Goal: Task Accomplishment & Management: Complete application form

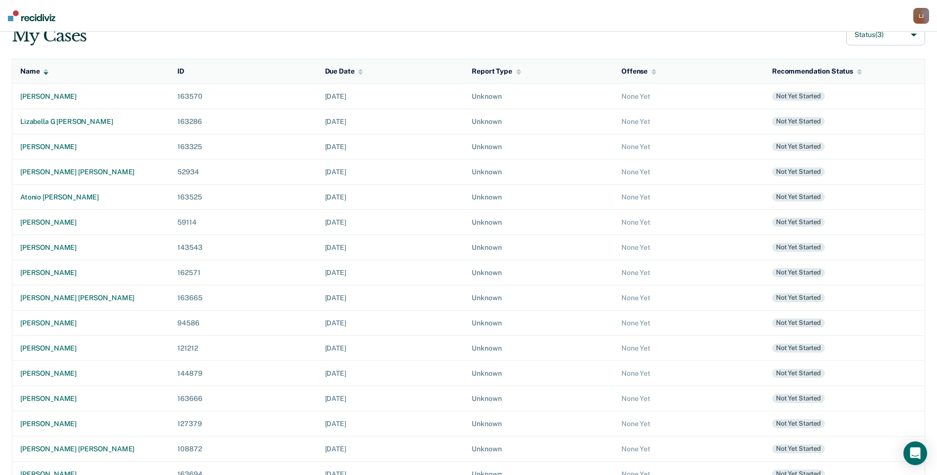
scroll to position [82, 0]
click at [53, 320] on div "[PERSON_NAME]" at bounding box center [90, 322] width 141 height 8
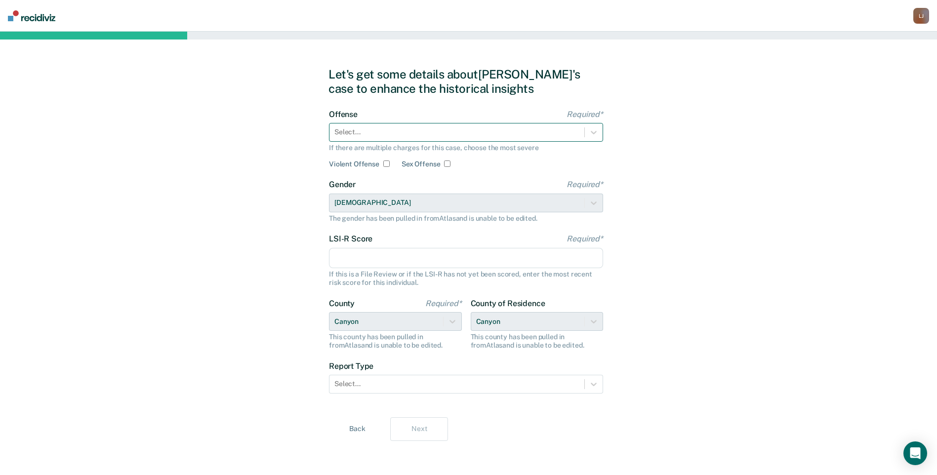
click at [409, 133] on div at bounding box center [456, 132] width 245 height 10
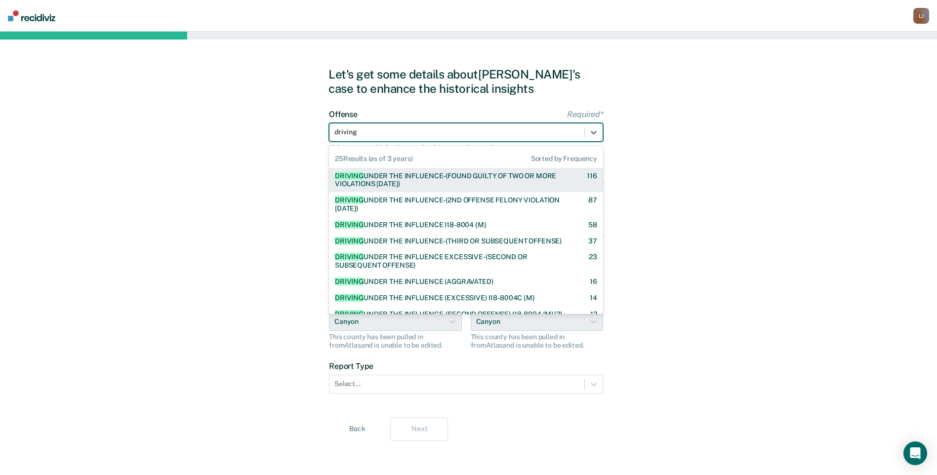
type input "driving"
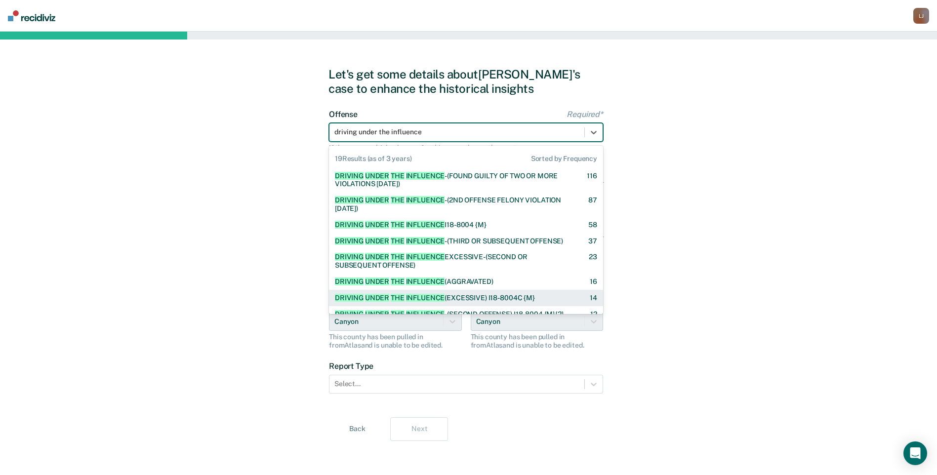
type input "driving under the influence"
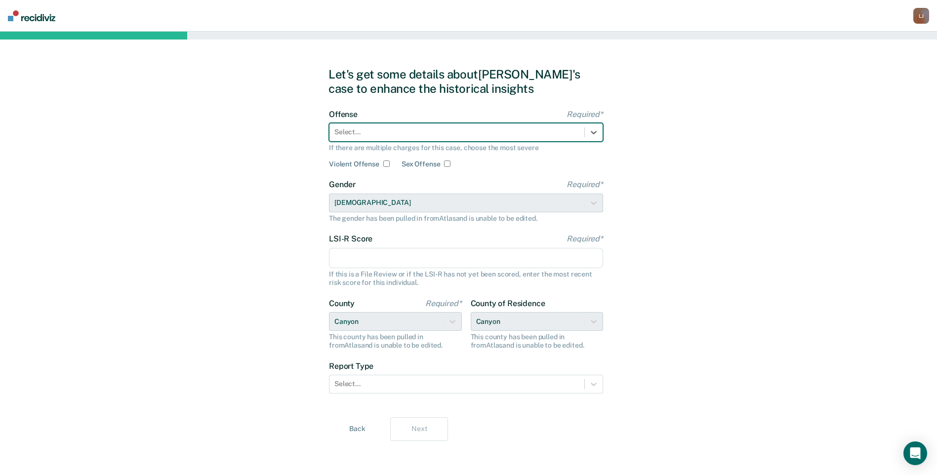
click at [486, 126] on div "Select..." at bounding box center [456, 132] width 255 height 14
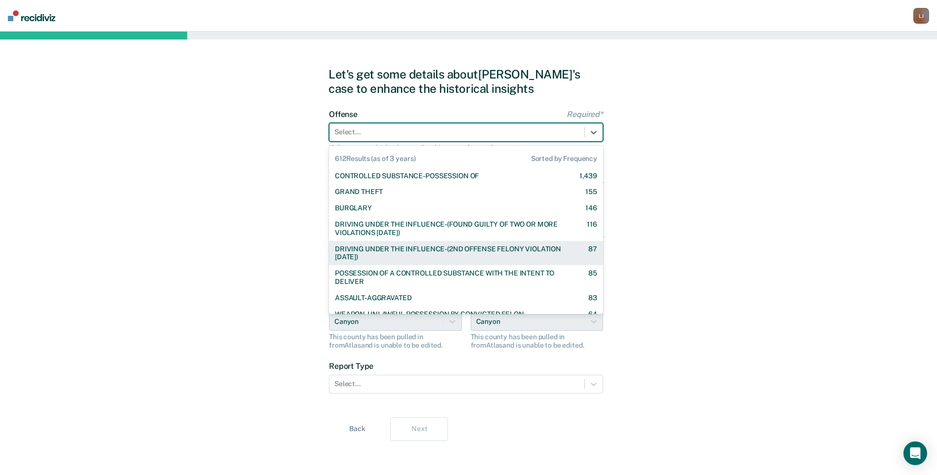
click at [490, 251] on div "DRIVING UNDER THE INFLUENCE-(2ND OFFENSE FELONY VIOLATION [DATE])" at bounding box center [453, 253] width 236 height 17
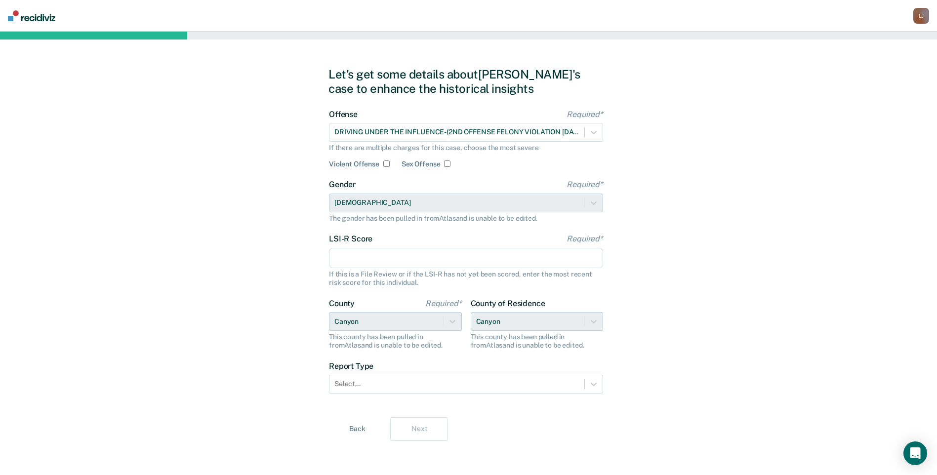
click at [401, 259] on input "LSI-R Score Required*" at bounding box center [466, 258] width 274 height 21
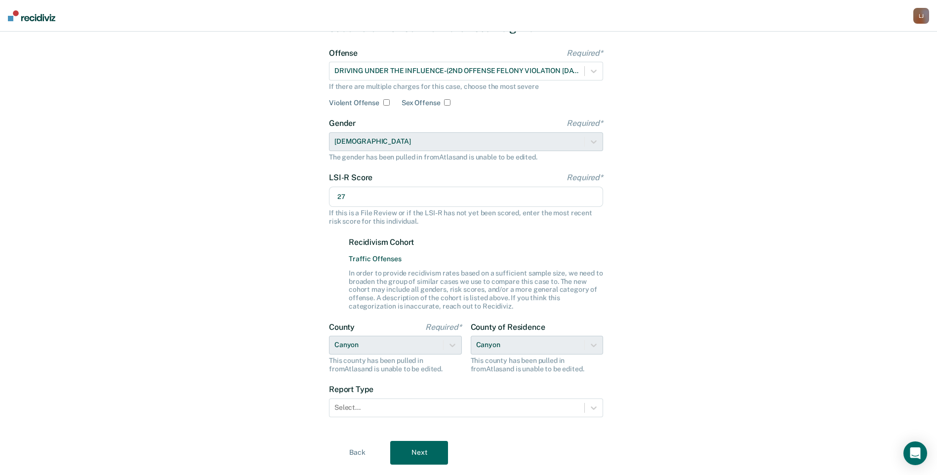
scroll to position [86, 0]
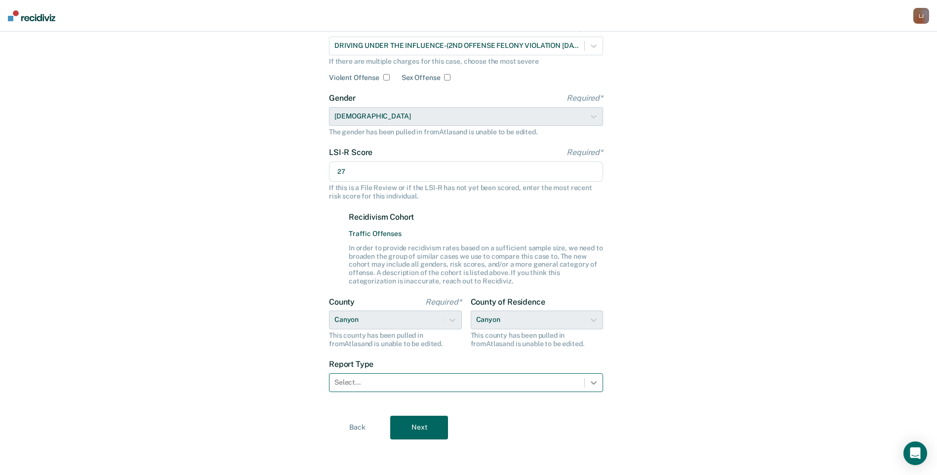
type input "27"
click at [593, 386] on icon at bounding box center [594, 383] width 10 height 10
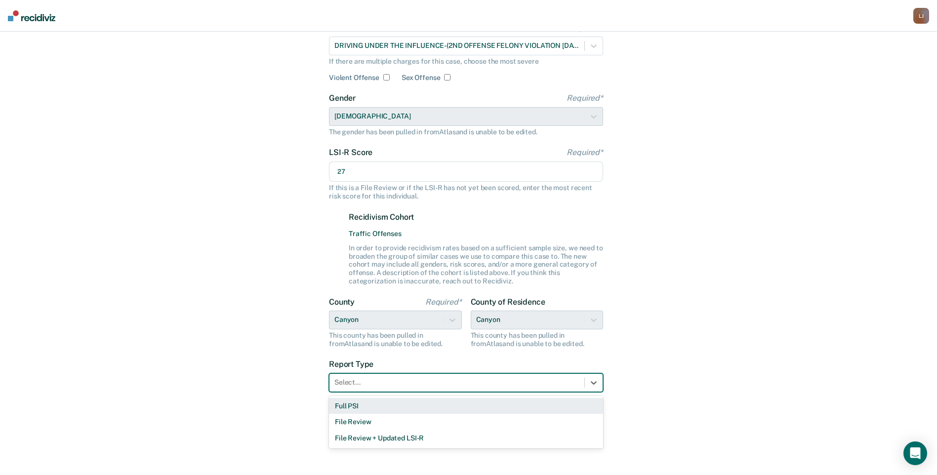
click at [560, 406] on div "Full PSI" at bounding box center [466, 406] width 274 height 16
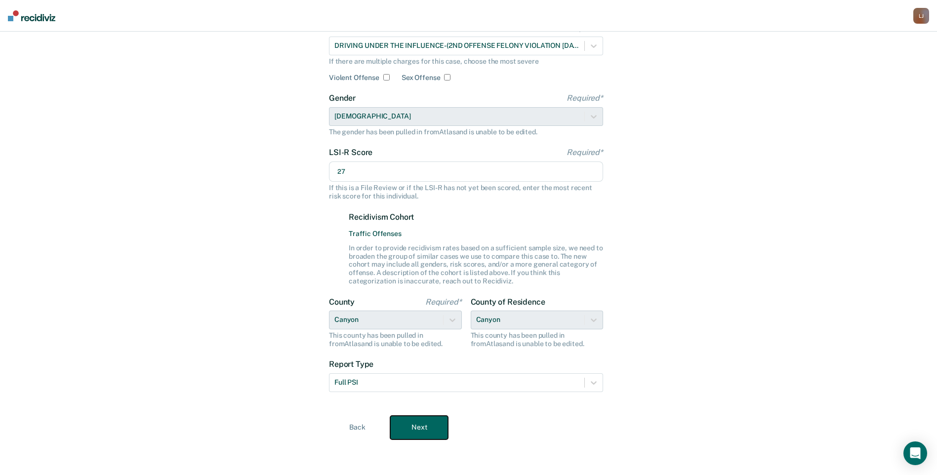
click at [426, 422] on button "Next" at bounding box center [419, 428] width 58 height 24
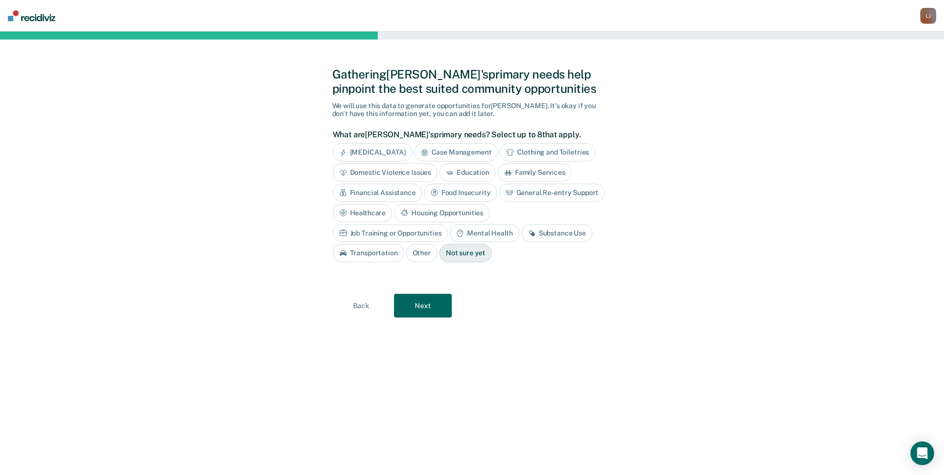
click at [427, 210] on div "Housing Opportunities" at bounding box center [442, 213] width 96 height 18
click at [486, 235] on div "Mental Health" at bounding box center [484, 233] width 69 height 18
click at [539, 236] on icon at bounding box center [543, 233] width 8 height 8
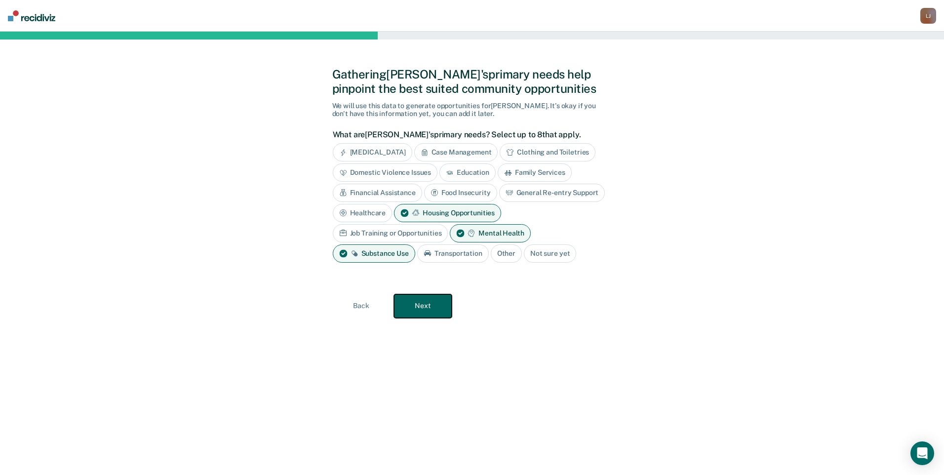
click at [426, 302] on button "Next" at bounding box center [423, 306] width 58 height 24
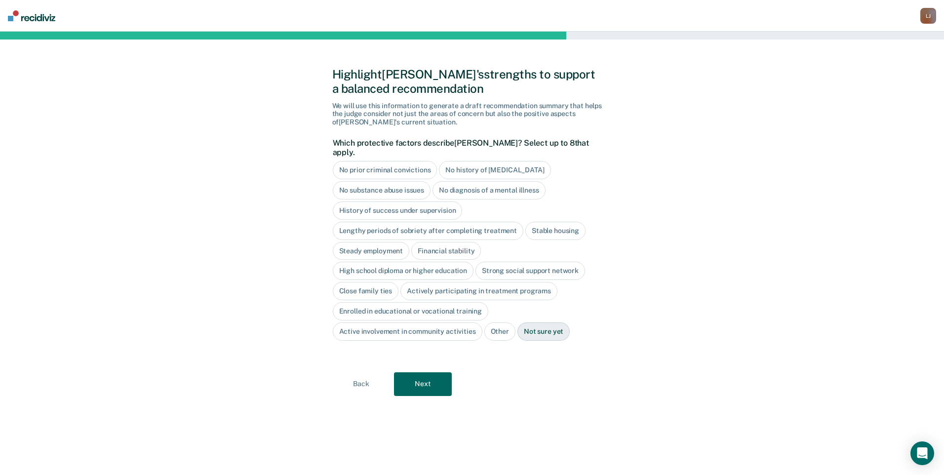
click at [389, 264] on div "High school diploma or higher education" at bounding box center [403, 271] width 141 height 18
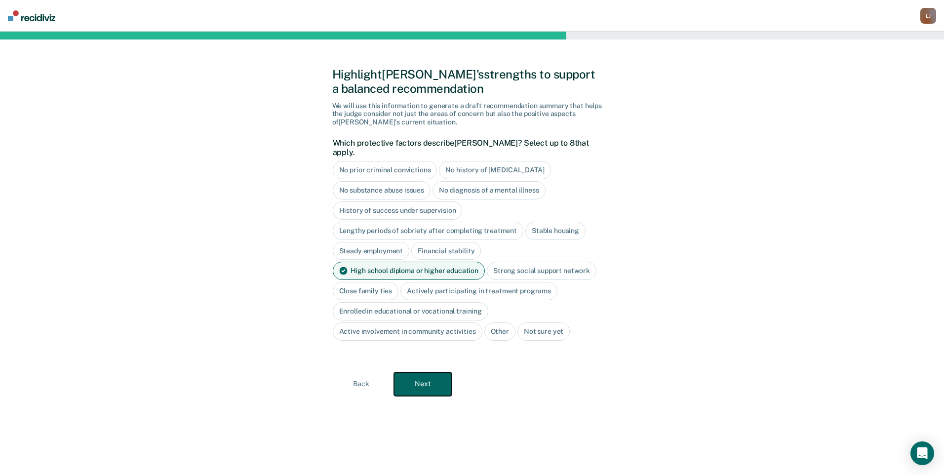
click at [414, 372] on button "Next" at bounding box center [423, 384] width 58 height 24
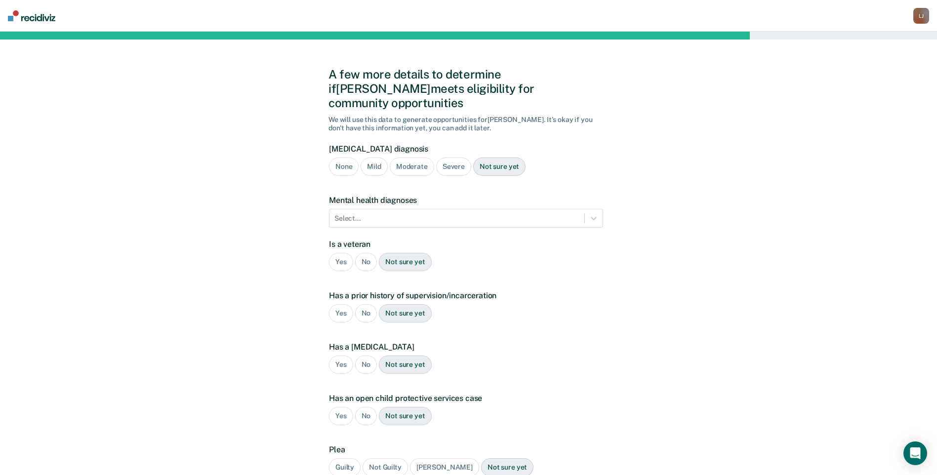
click at [451, 158] on div "Severe" at bounding box center [453, 167] width 35 height 18
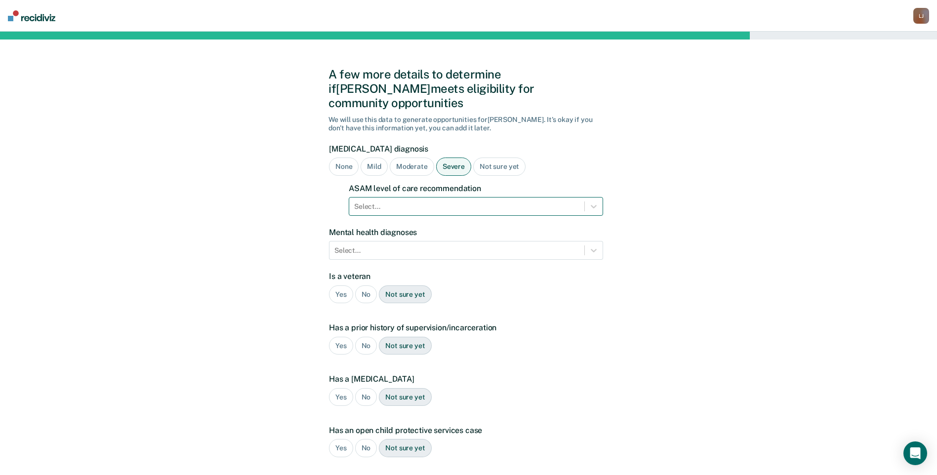
click at [446, 200] on div "Select..." at bounding box center [466, 207] width 235 height 14
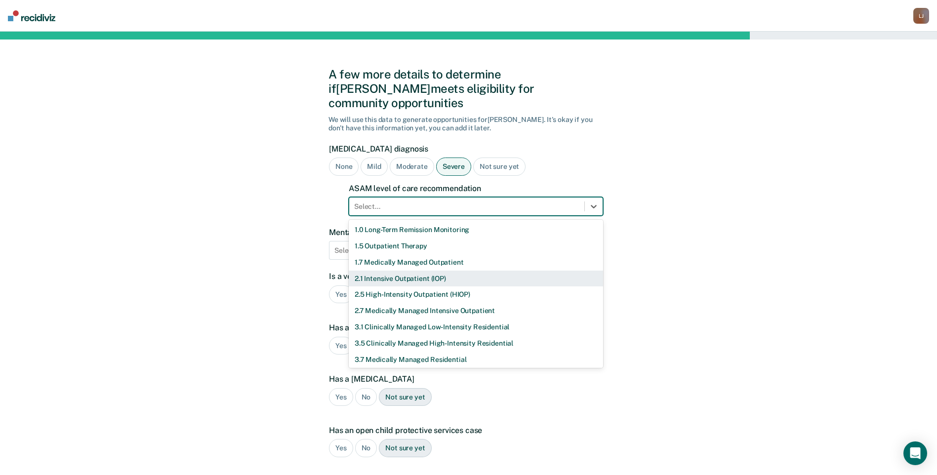
click at [440, 271] on div "2.1 Intensive Outpatient (IOP)" at bounding box center [476, 279] width 254 height 16
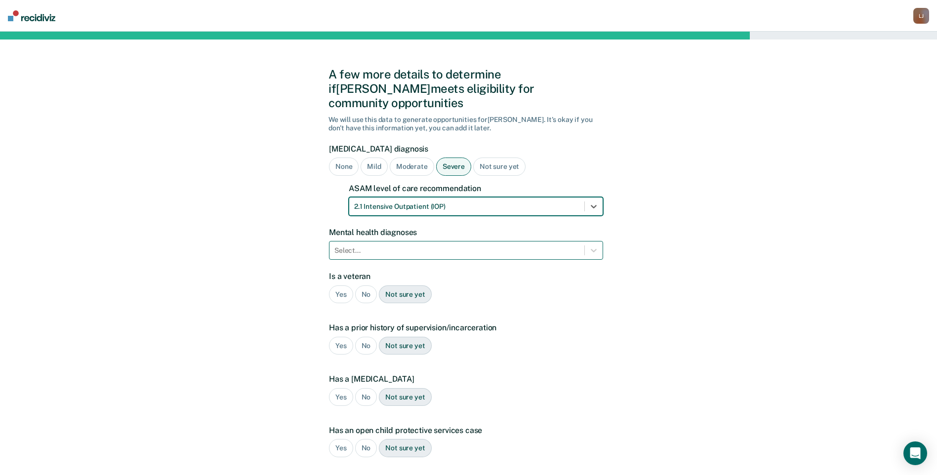
click at [491, 246] on div at bounding box center [456, 251] width 245 height 10
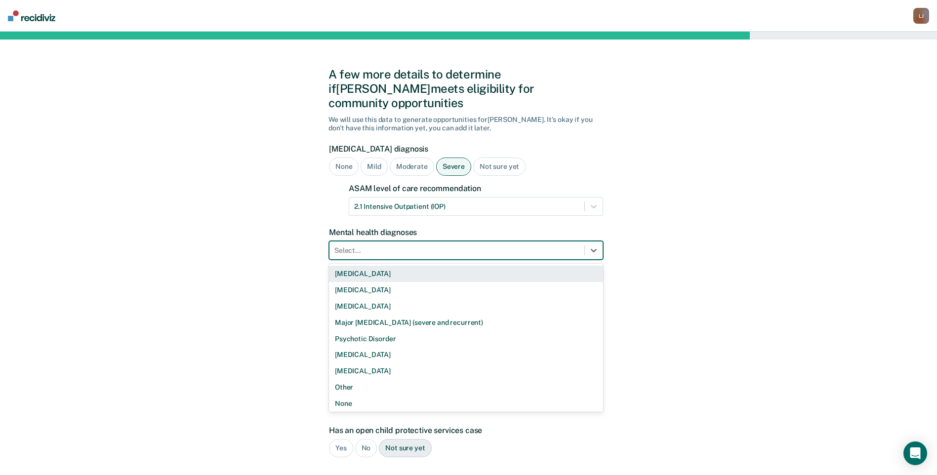
click at [463, 246] on div at bounding box center [456, 251] width 245 height 10
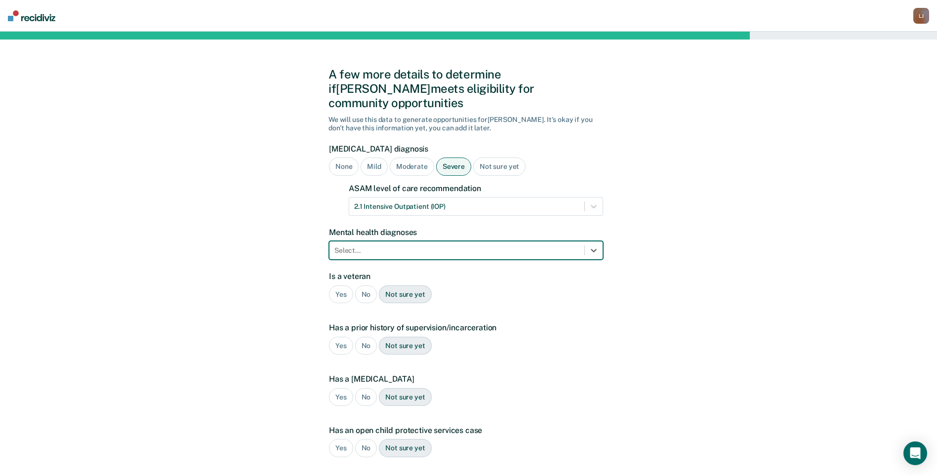
click at [343, 286] on div "Yes" at bounding box center [341, 295] width 24 height 18
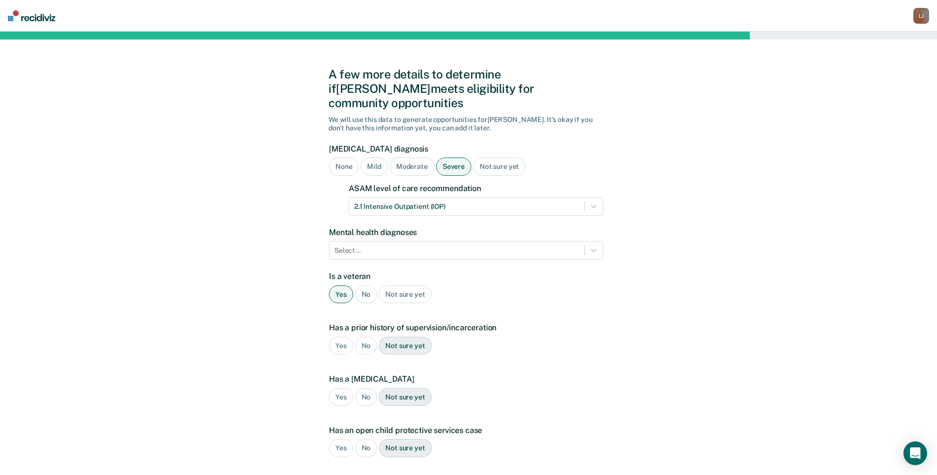
click at [337, 337] on div "Yes" at bounding box center [341, 346] width 24 height 18
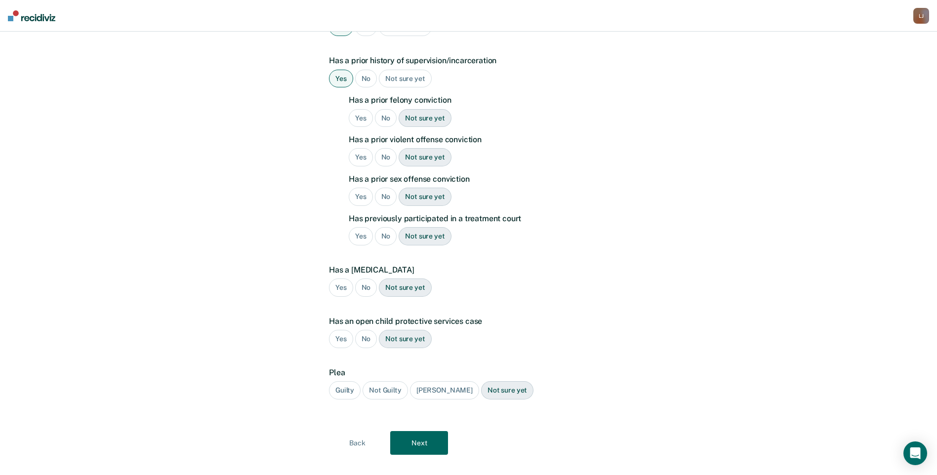
scroll to position [268, 0]
click at [364, 108] on div "Yes" at bounding box center [361, 117] width 24 height 18
click at [383, 147] on div "No" at bounding box center [386, 156] width 22 height 18
click at [385, 187] on div "No" at bounding box center [386, 196] width 22 height 18
click at [362, 226] on div "Yes" at bounding box center [361, 235] width 24 height 18
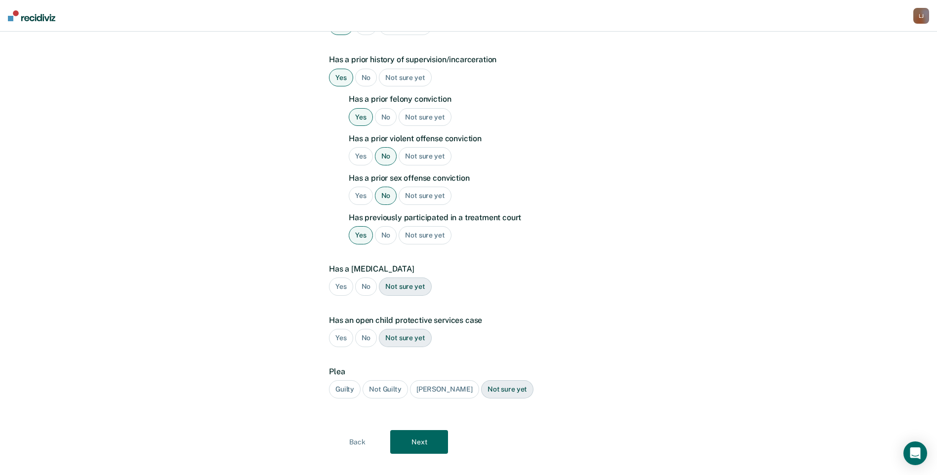
click at [363, 278] on div "No" at bounding box center [366, 287] width 22 height 18
click at [342, 380] on div "Guilty" at bounding box center [345, 389] width 32 height 18
click at [404, 430] on button "Next" at bounding box center [419, 442] width 58 height 24
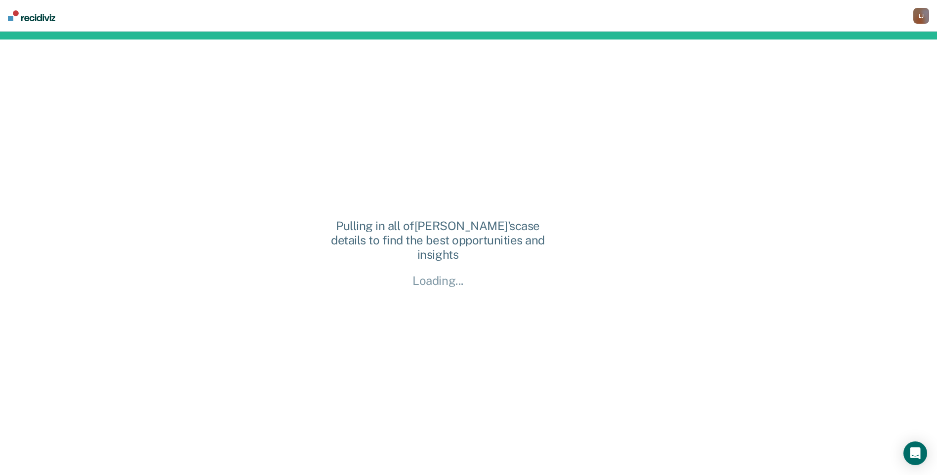
scroll to position [0, 0]
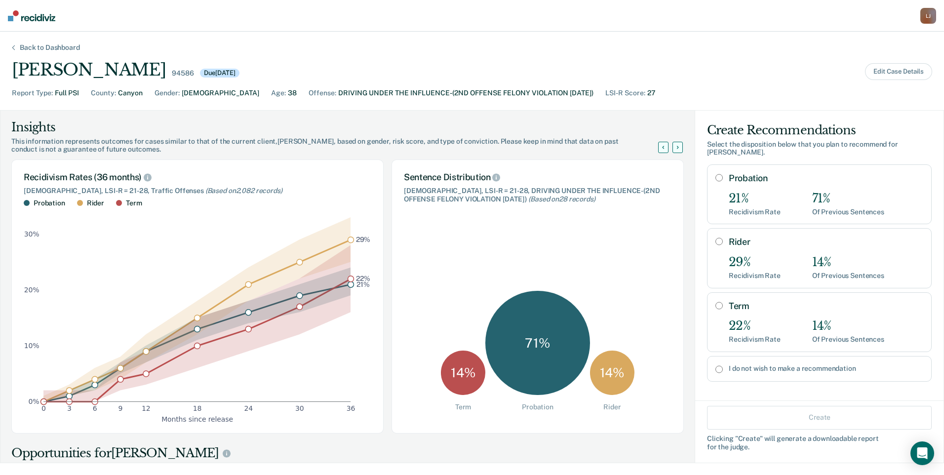
click at [716, 302] on input "Term" at bounding box center [719, 306] width 7 height 8
radio input "true"
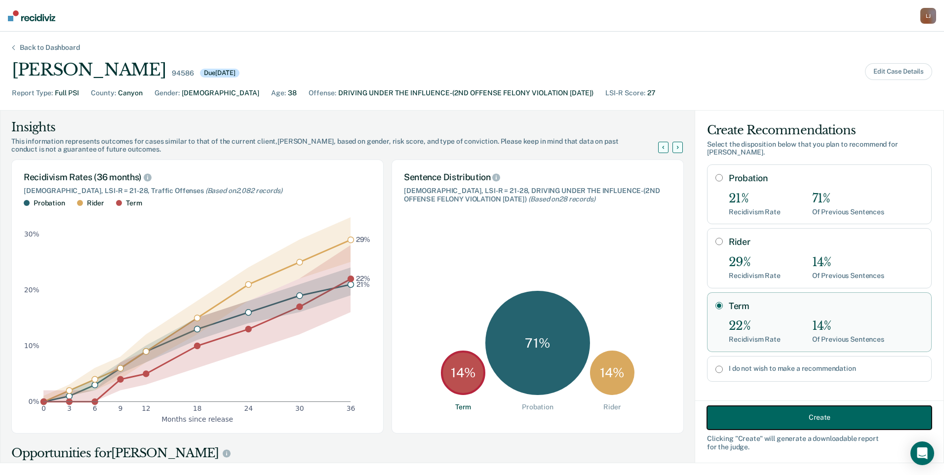
click at [808, 409] on button "Create" at bounding box center [819, 418] width 225 height 24
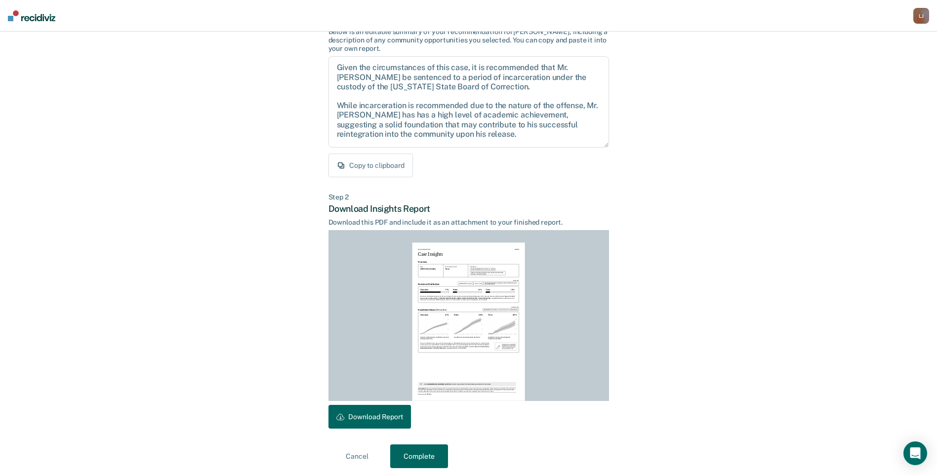
scroll to position [88, 0]
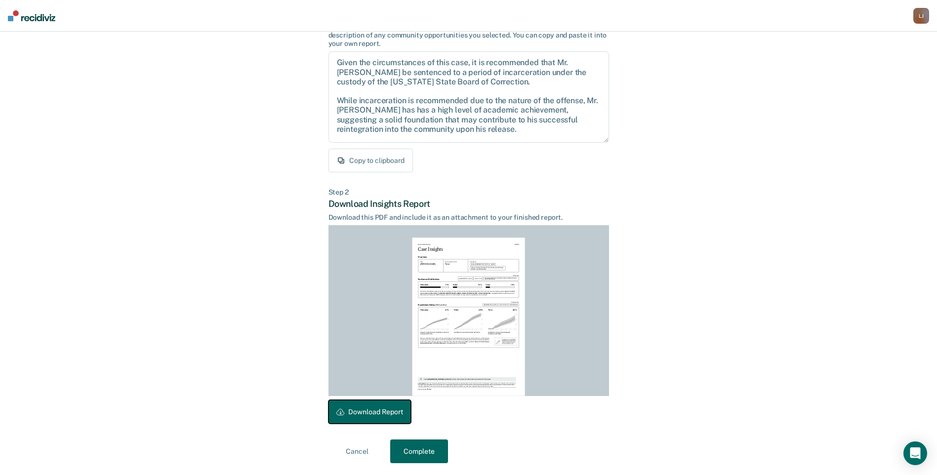
click at [369, 413] on button "Download Report" at bounding box center [369, 412] width 82 height 24
click at [433, 446] on button "Complete" at bounding box center [419, 452] width 58 height 24
